Goal: Transaction & Acquisition: Purchase product/service

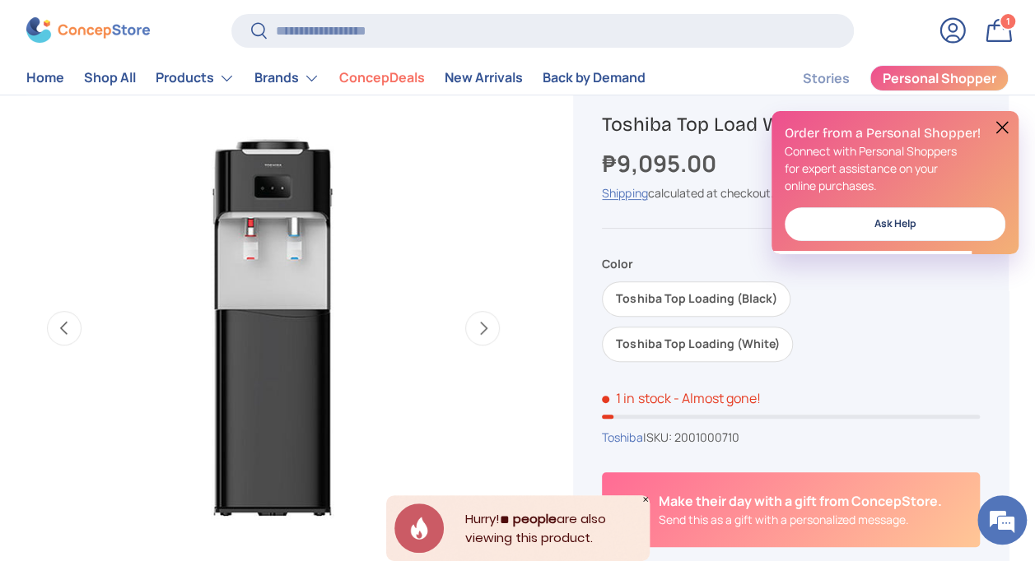
scroll to position [121, 0]
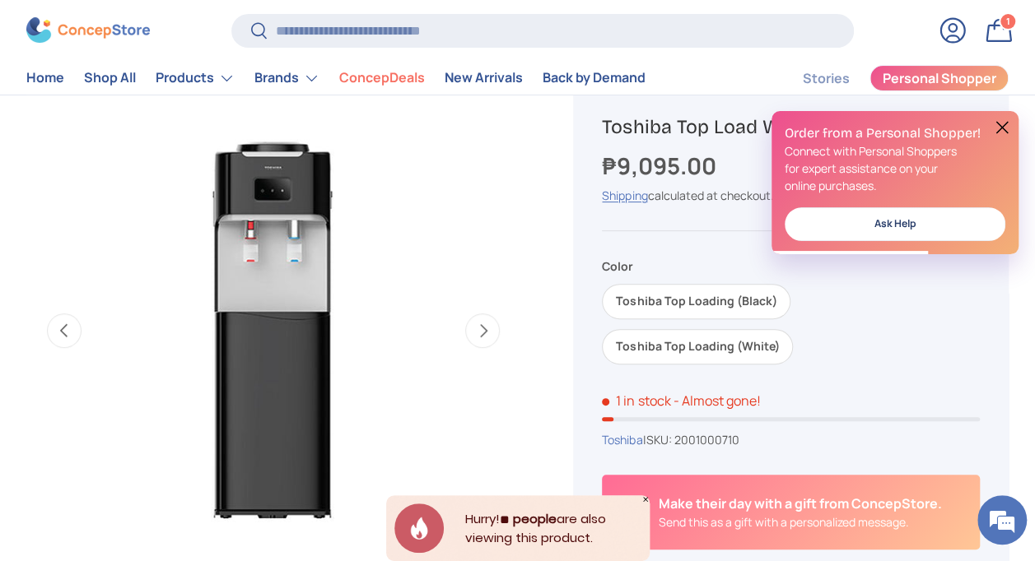
click at [1006, 122] on button at bounding box center [1002, 128] width 20 height 20
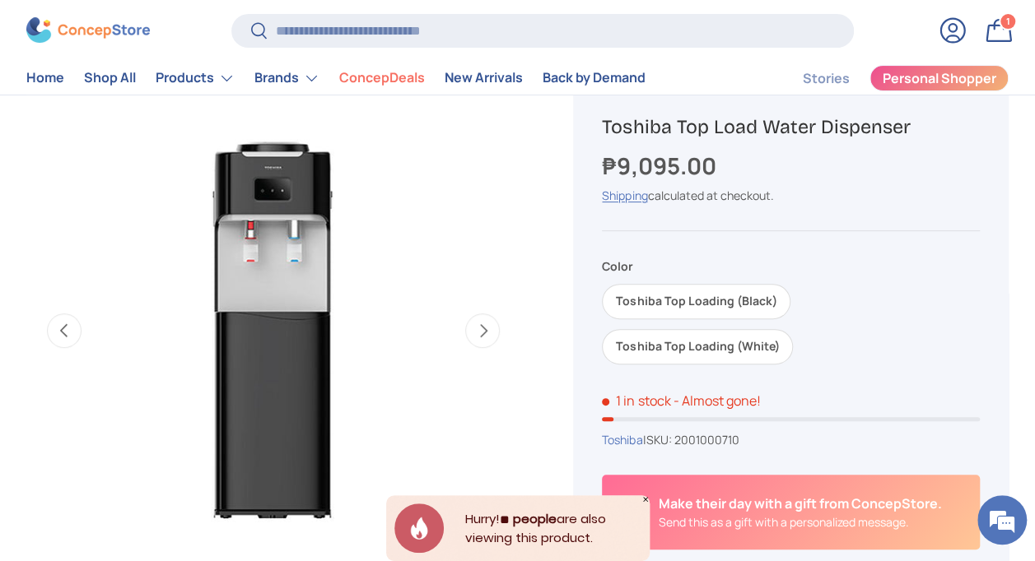
click at [1006, 25] on span "1" at bounding box center [1008, 22] width 4 height 12
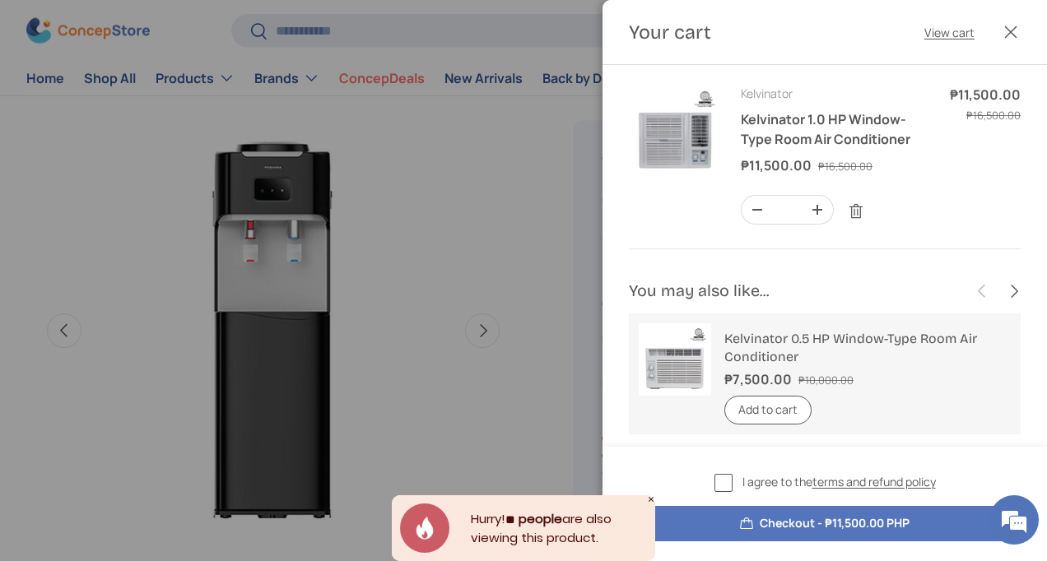
scroll to position [0, 0]
click at [1016, 38] on button "Close" at bounding box center [1011, 32] width 36 height 36
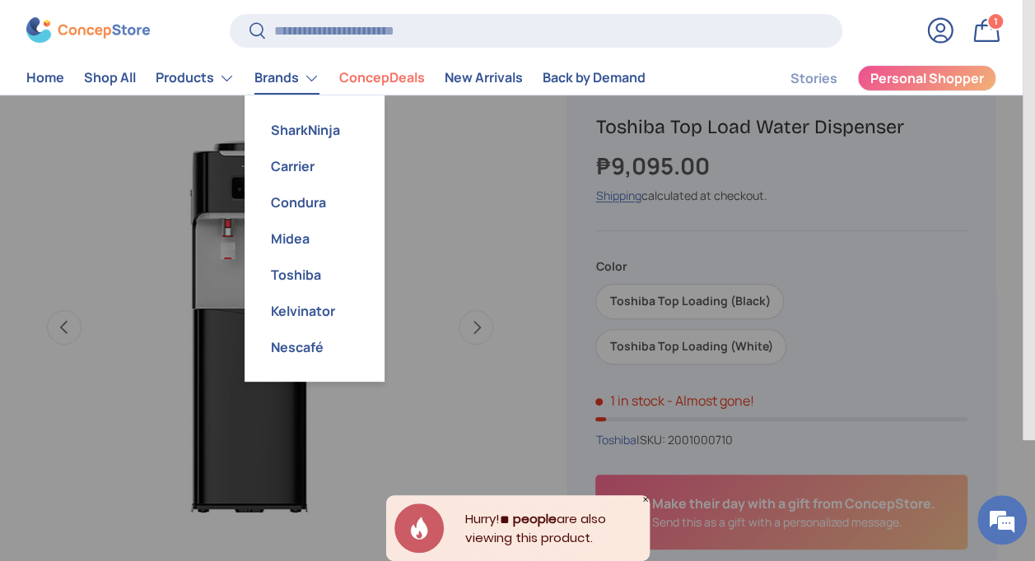
scroll to position [0, 1508]
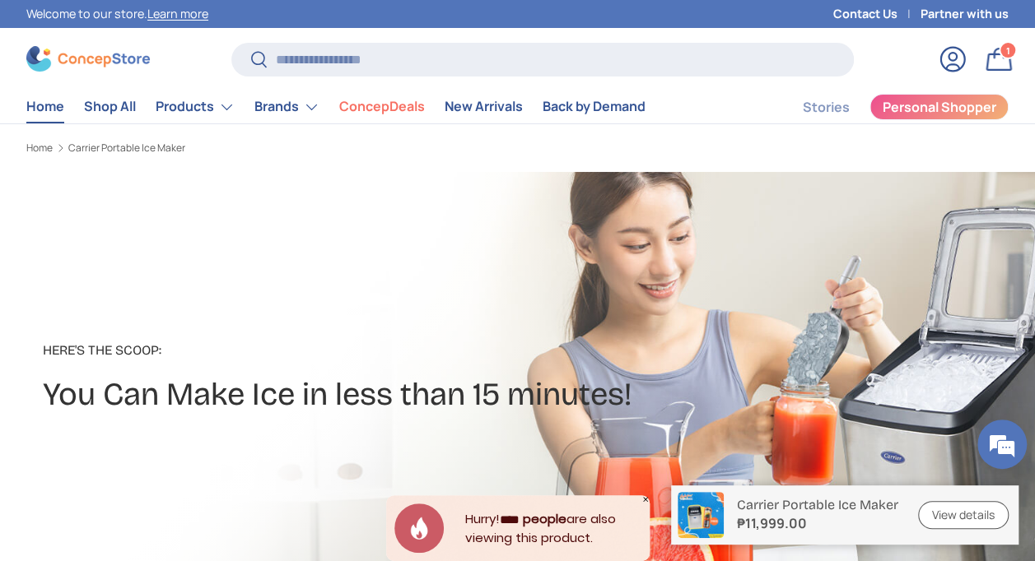
click at [44, 113] on link "Home" at bounding box center [45, 107] width 38 height 32
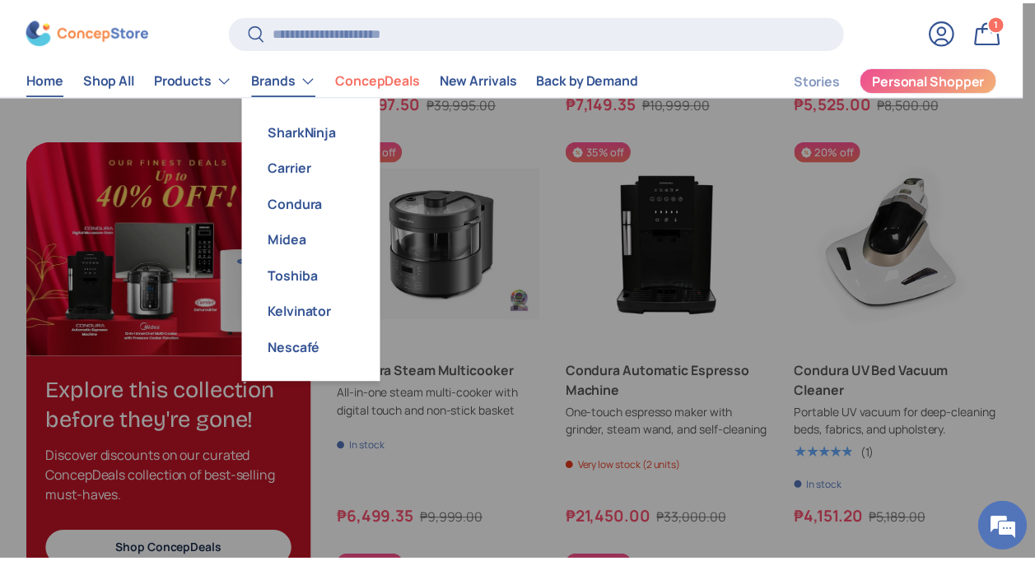
scroll to position [4169, 6508]
